Goal: Task Accomplishment & Management: Use online tool/utility

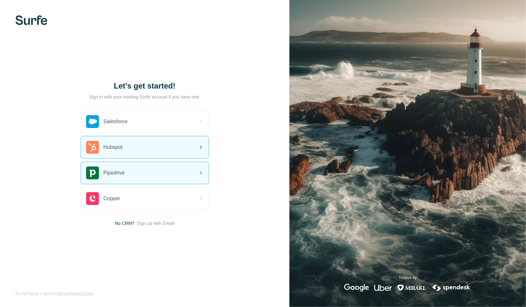
click at [161, 129] on div "Salesforce" at bounding box center [144, 122] width 127 height 22
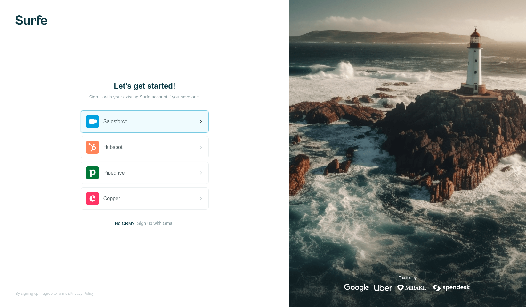
click at [166, 122] on div "Salesforce" at bounding box center [144, 122] width 127 height 22
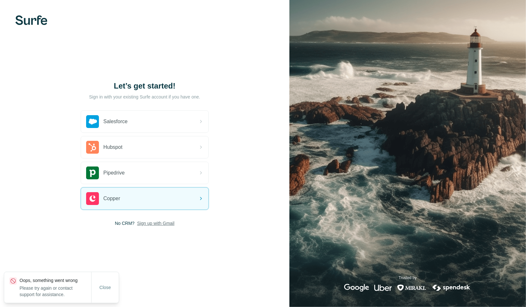
click at [162, 222] on span "Sign up with Gmail" at bounding box center [155, 223] width 37 height 6
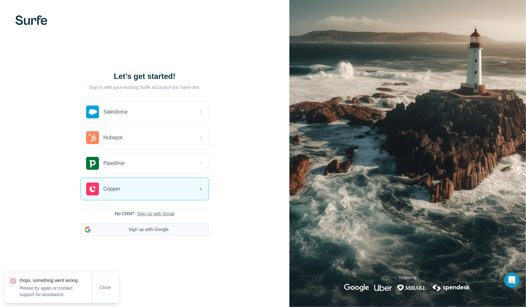
click at [168, 228] on button "Sign up with Google" at bounding box center [145, 229] width 128 height 13
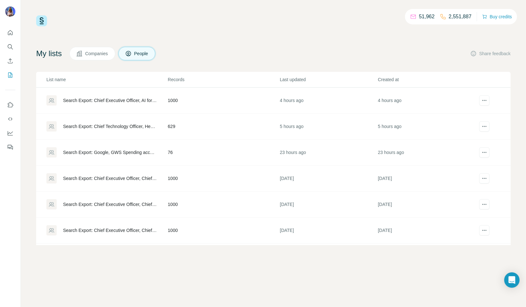
click at [122, 128] on div "Search Export: Chief Technology Officer, Head of Information Technology, procur…" at bounding box center [110, 126] width 94 height 6
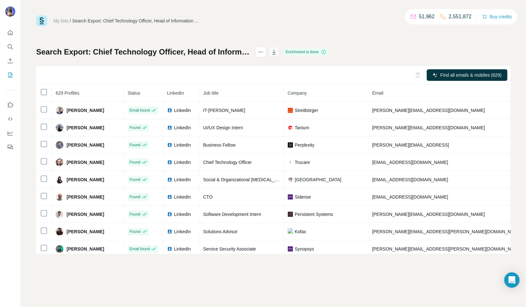
click at [279, 54] on button "button" at bounding box center [274, 52] width 10 height 10
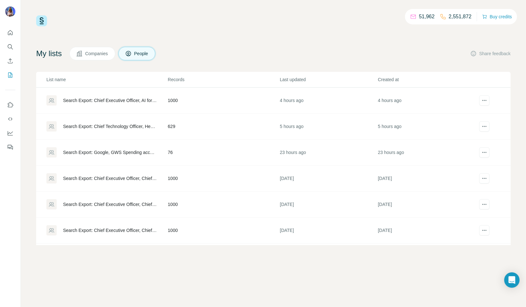
click at [95, 99] on div "Search Export: Chief Executive Officer, AI for Everyone - BLANK +30 - GF - [DAT…" at bounding box center [110, 100] width 94 height 6
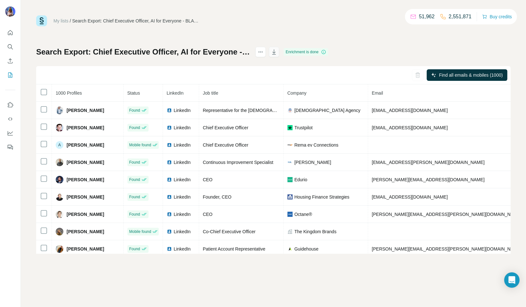
click at [277, 52] on icon "button" at bounding box center [274, 52] width 6 height 6
